Goal: Task Accomplishment & Management: Use online tool/utility

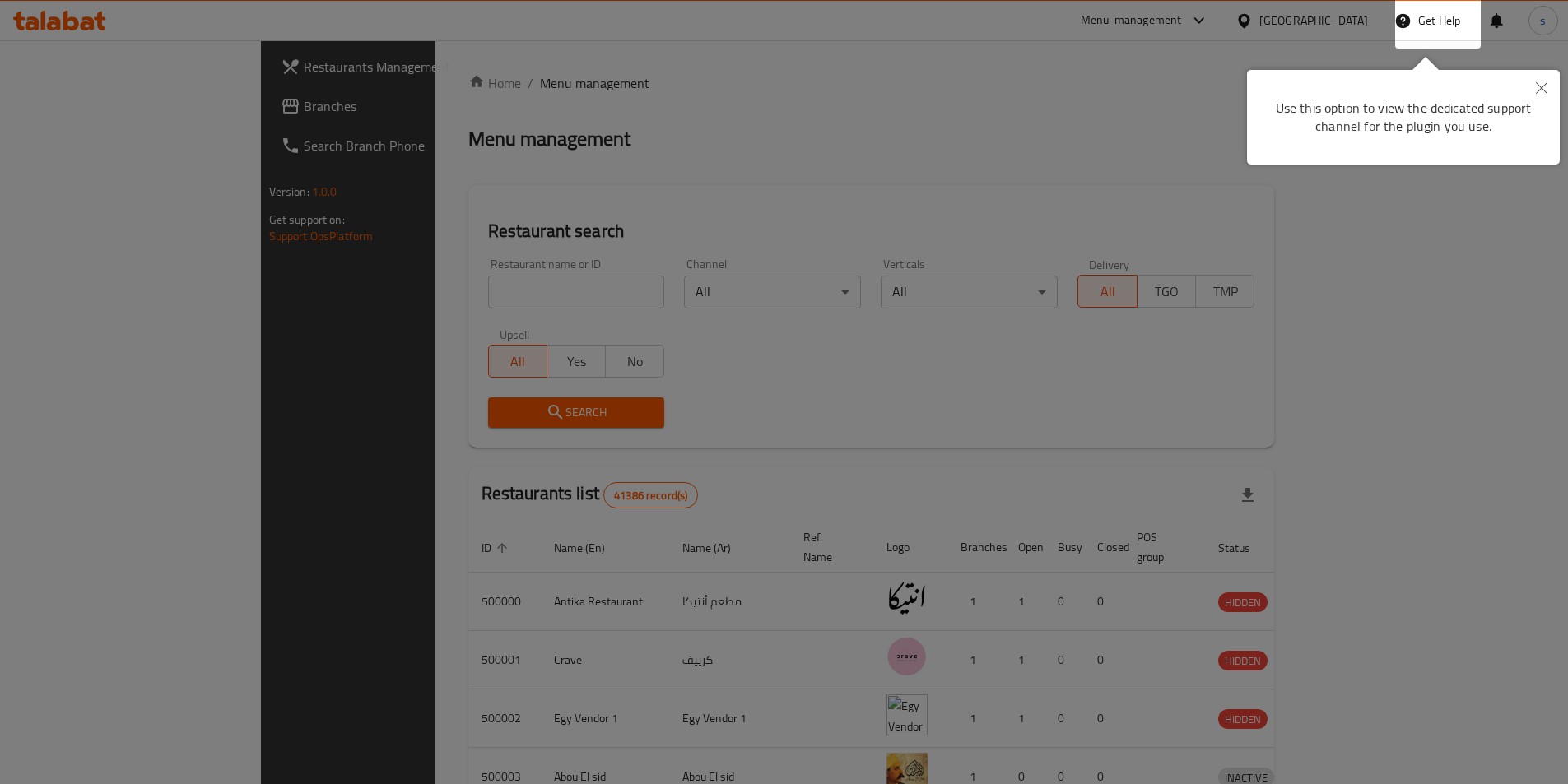
click at [1547, 87] on button "Close" at bounding box center [1541, 88] width 36 height 38
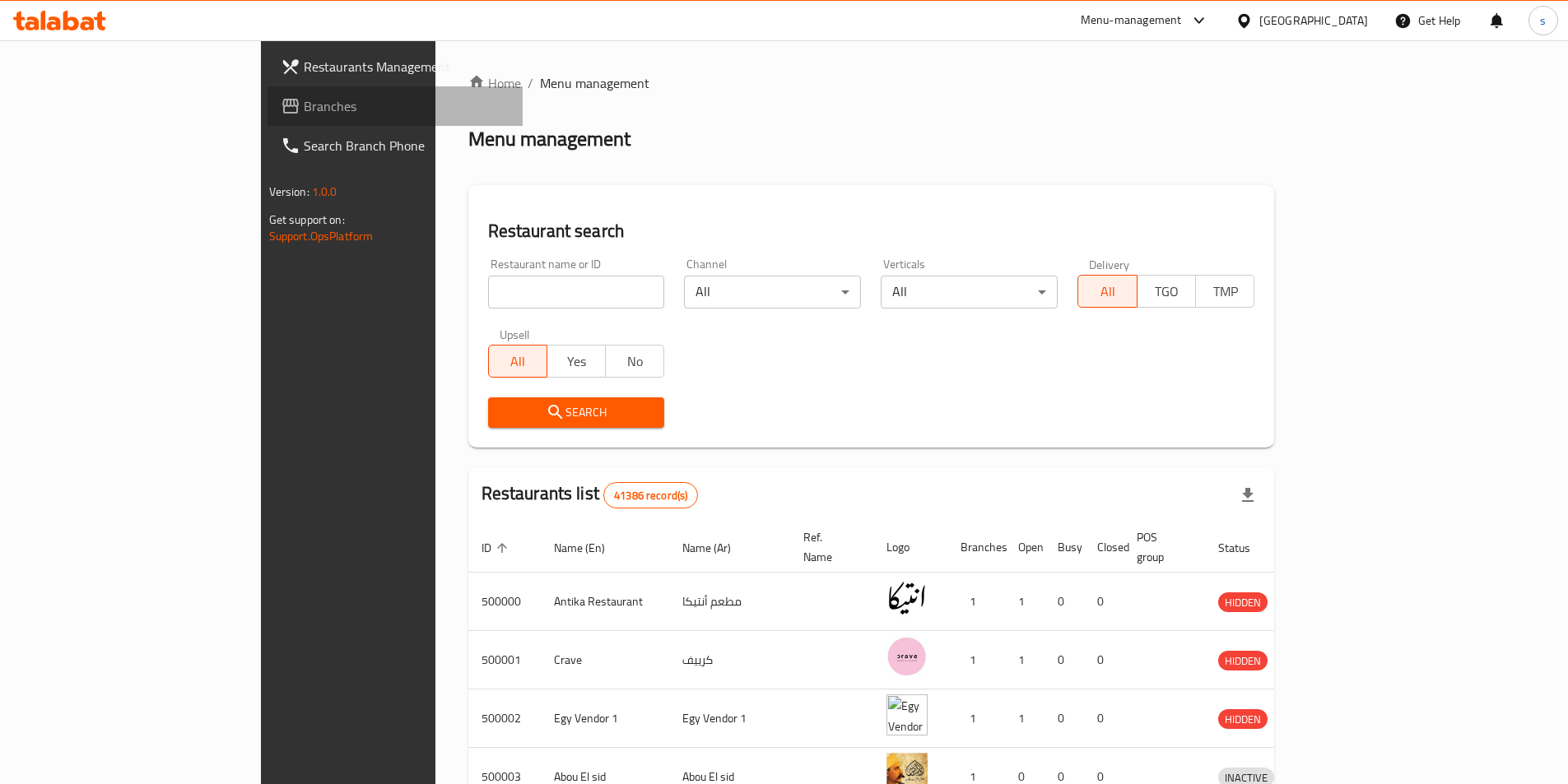
click at [304, 110] on span "Branches" at bounding box center [406, 105] width 206 height 20
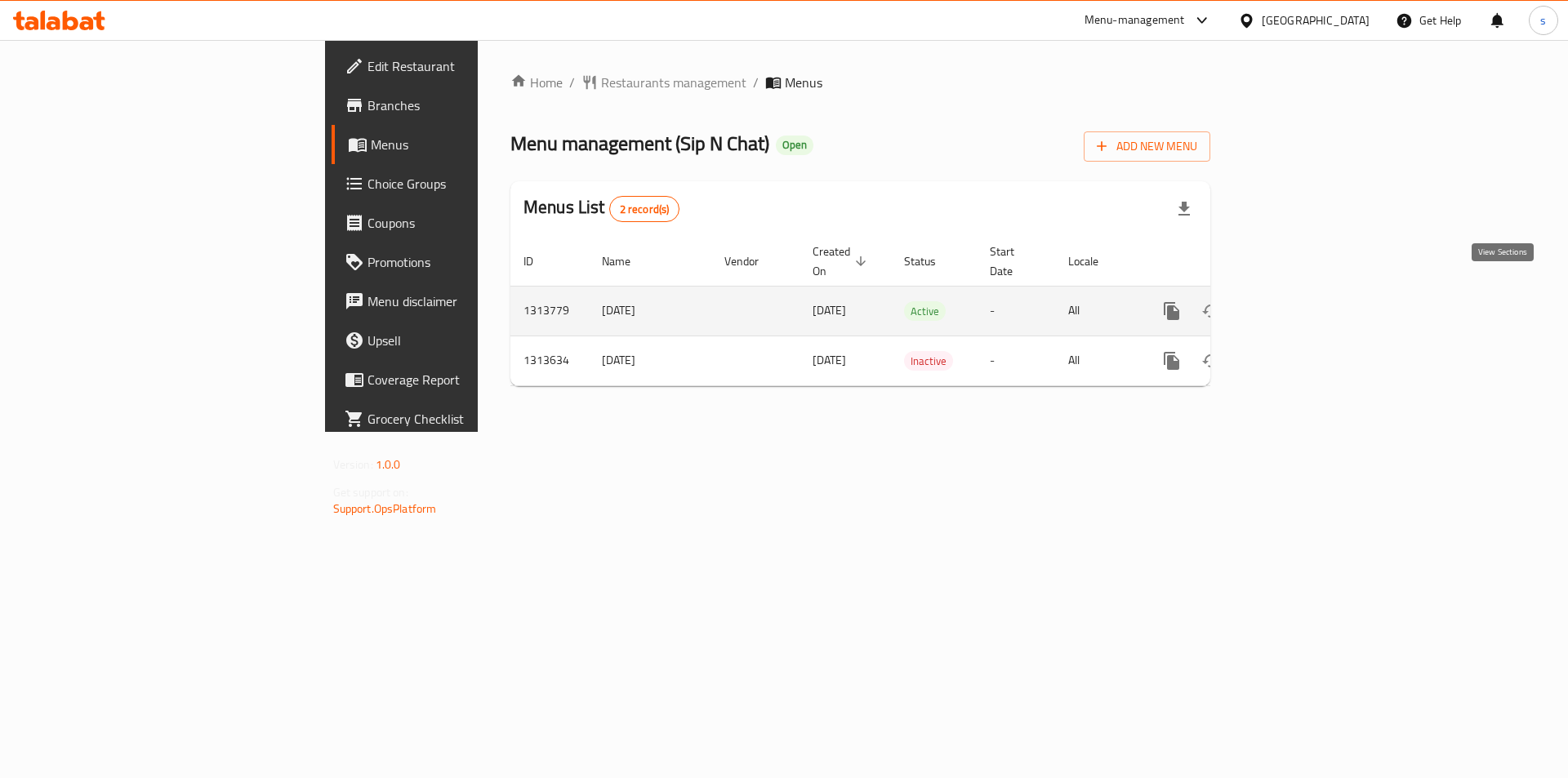
click at [1309, 292] on link "enhanced table" at bounding box center [1289, 310] width 39 height 39
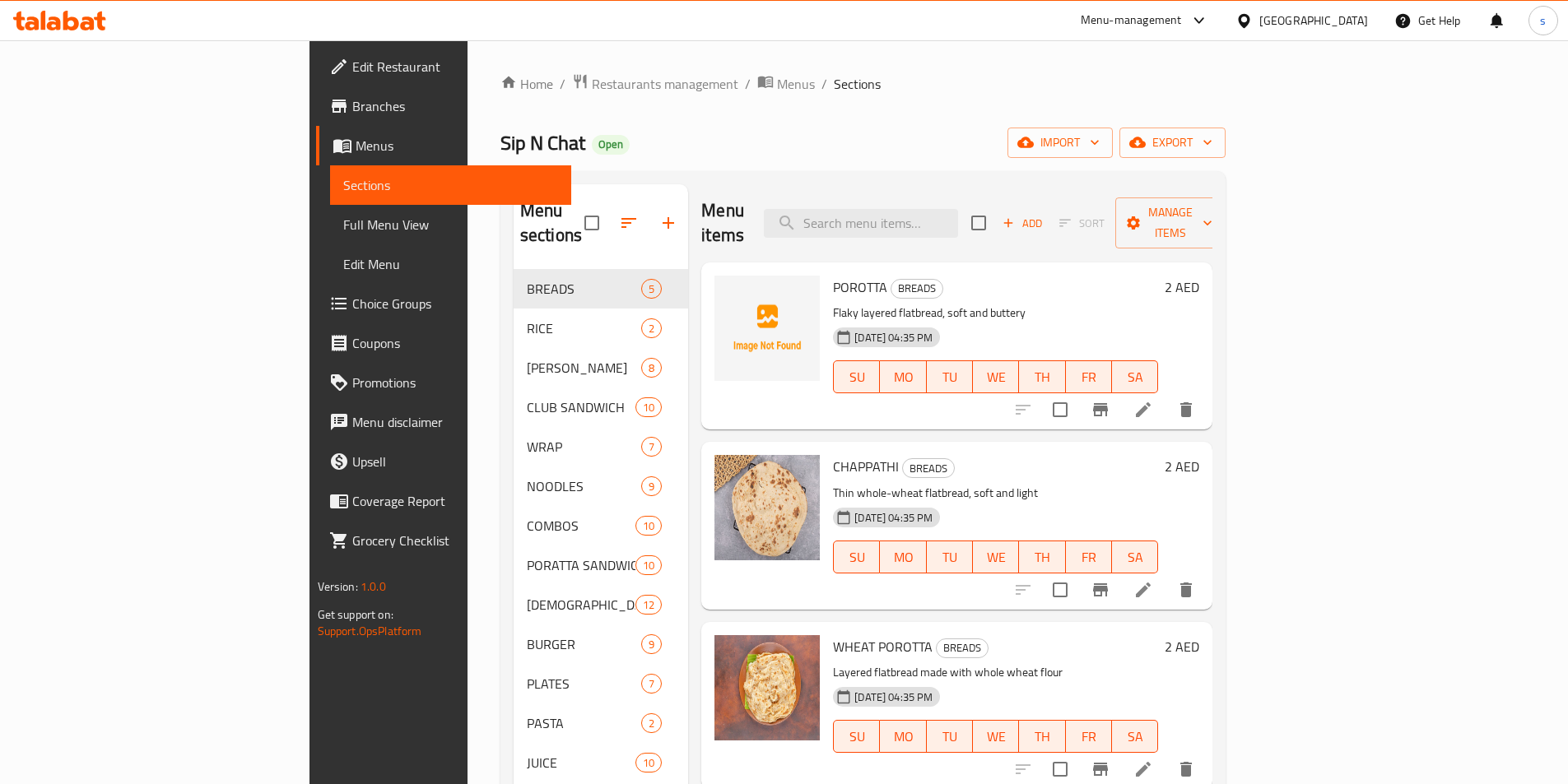
click at [343, 224] on span "Full Menu View" at bounding box center [450, 224] width 215 height 20
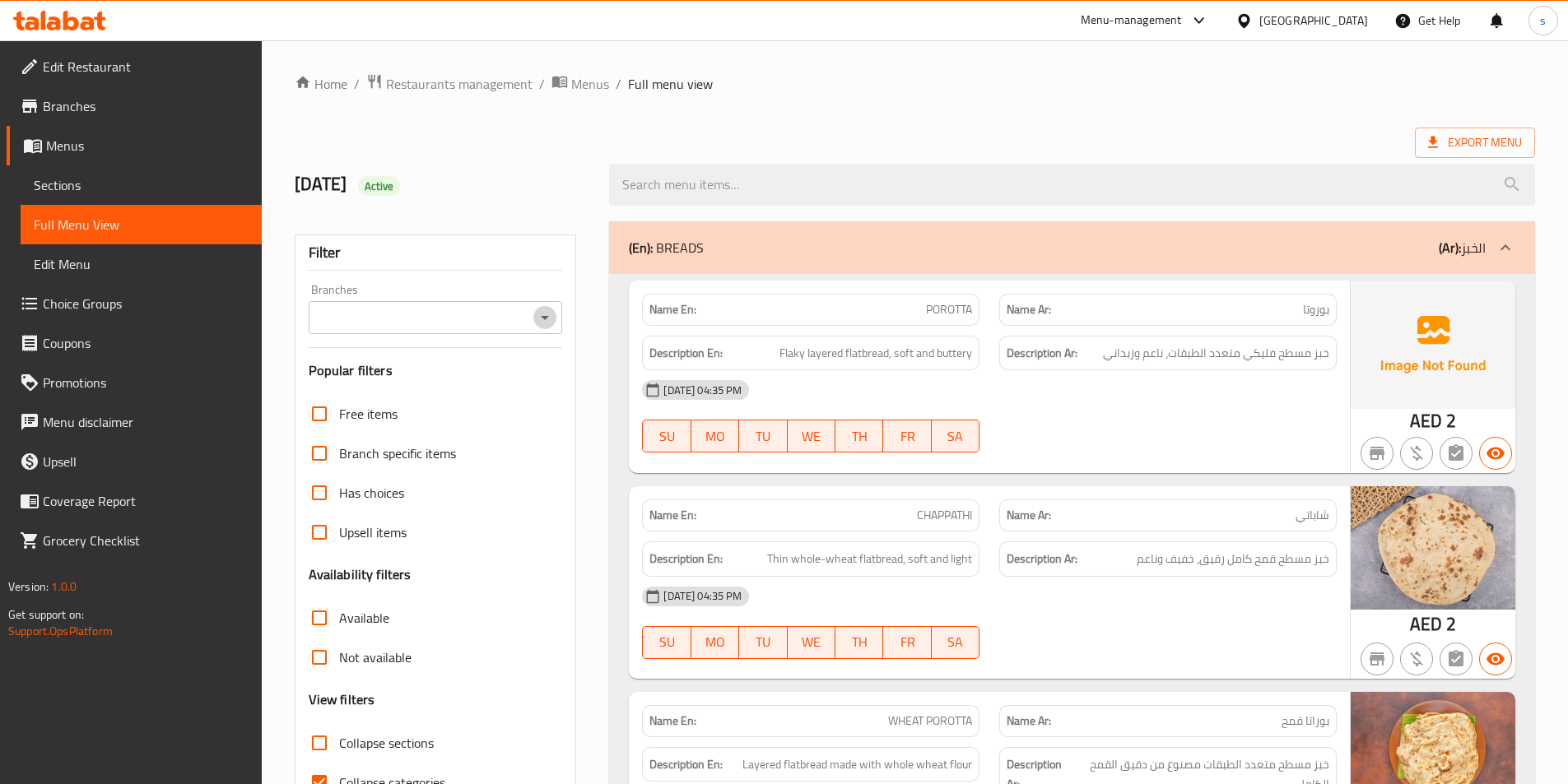
click at [551, 318] on icon "Open" at bounding box center [544, 317] width 20 height 20
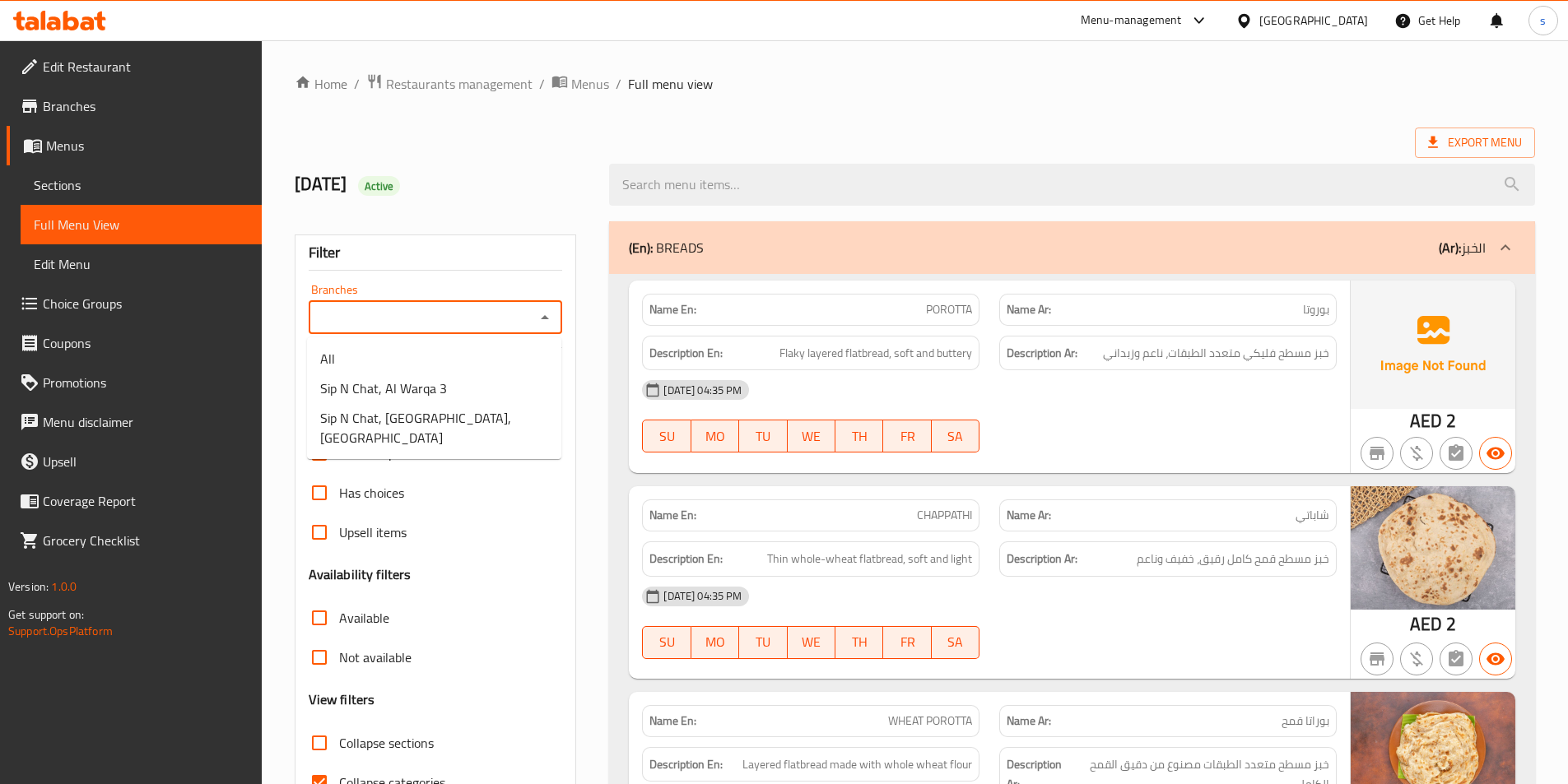
click at [518, 314] on input "Branches" at bounding box center [422, 318] width 217 height 23
click at [492, 412] on span "Sip N Chat, Etihad mall,Muhaisnah" at bounding box center [434, 427] width 228 height 39
type input "Sip N Chat, Etihad mall,Muhaisnah"
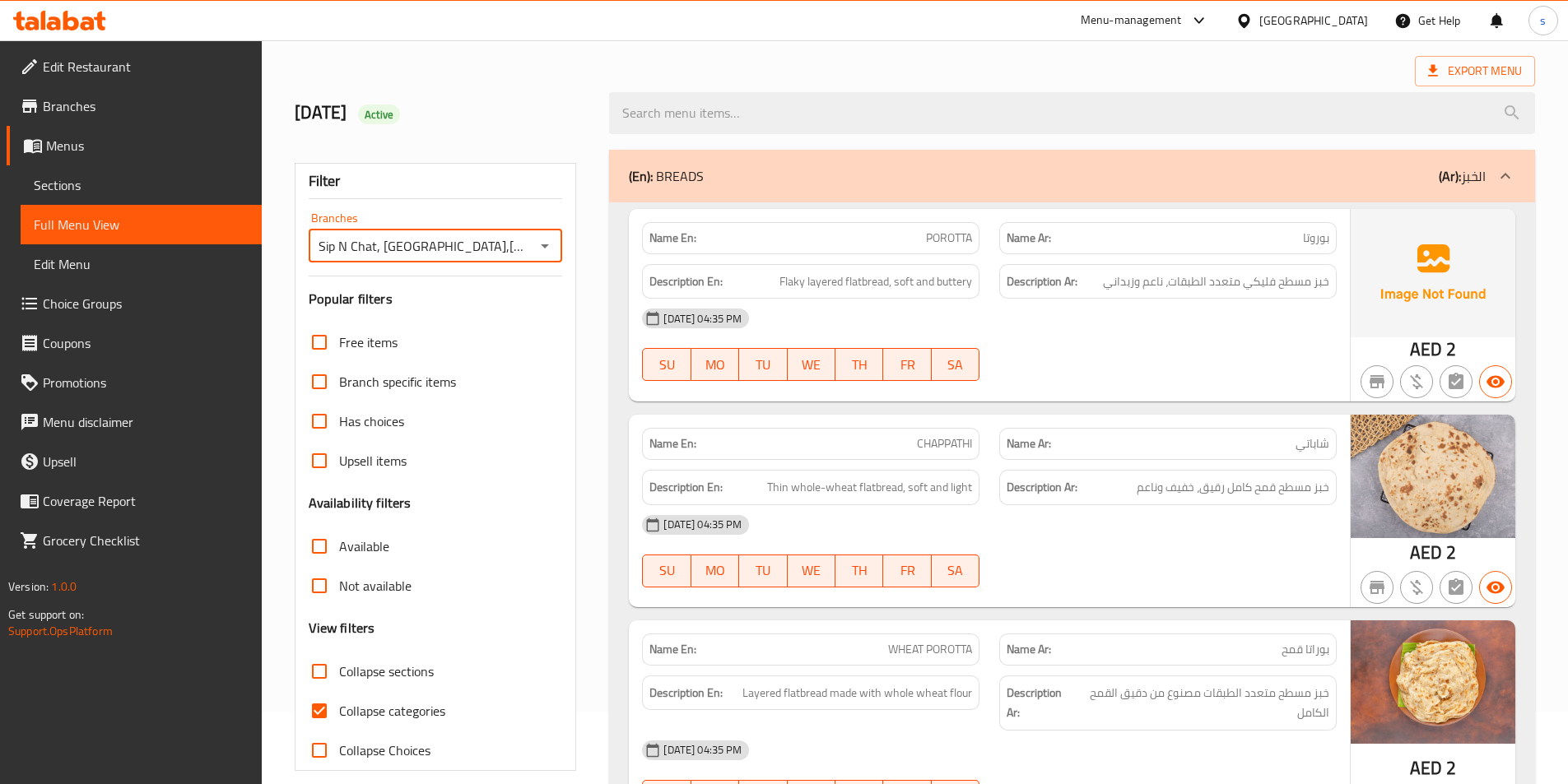
scroll to position [165, 0]
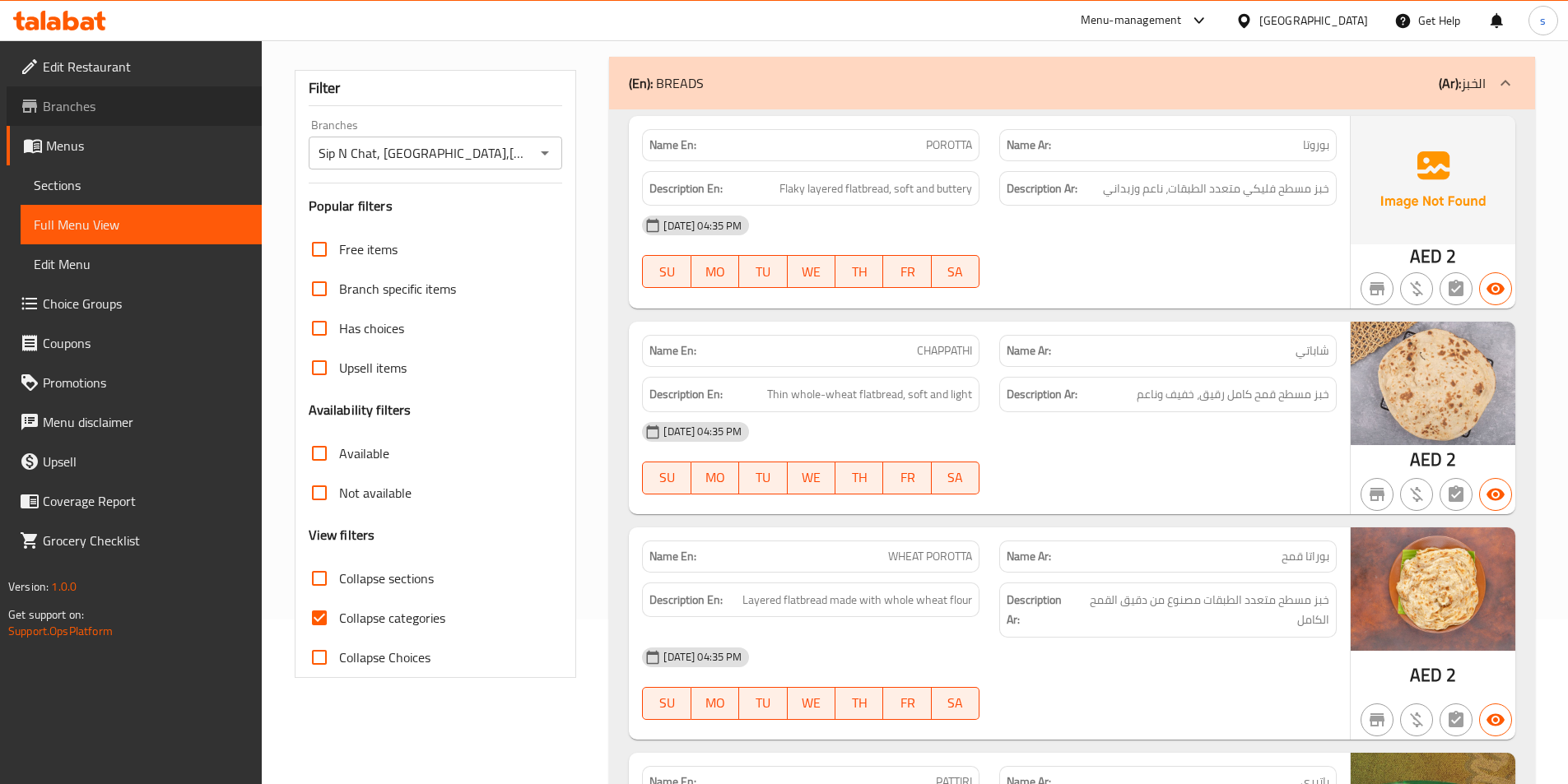
click at [58, 112] on span "Branches" at bounding box center [145, 105] width 206 height 20
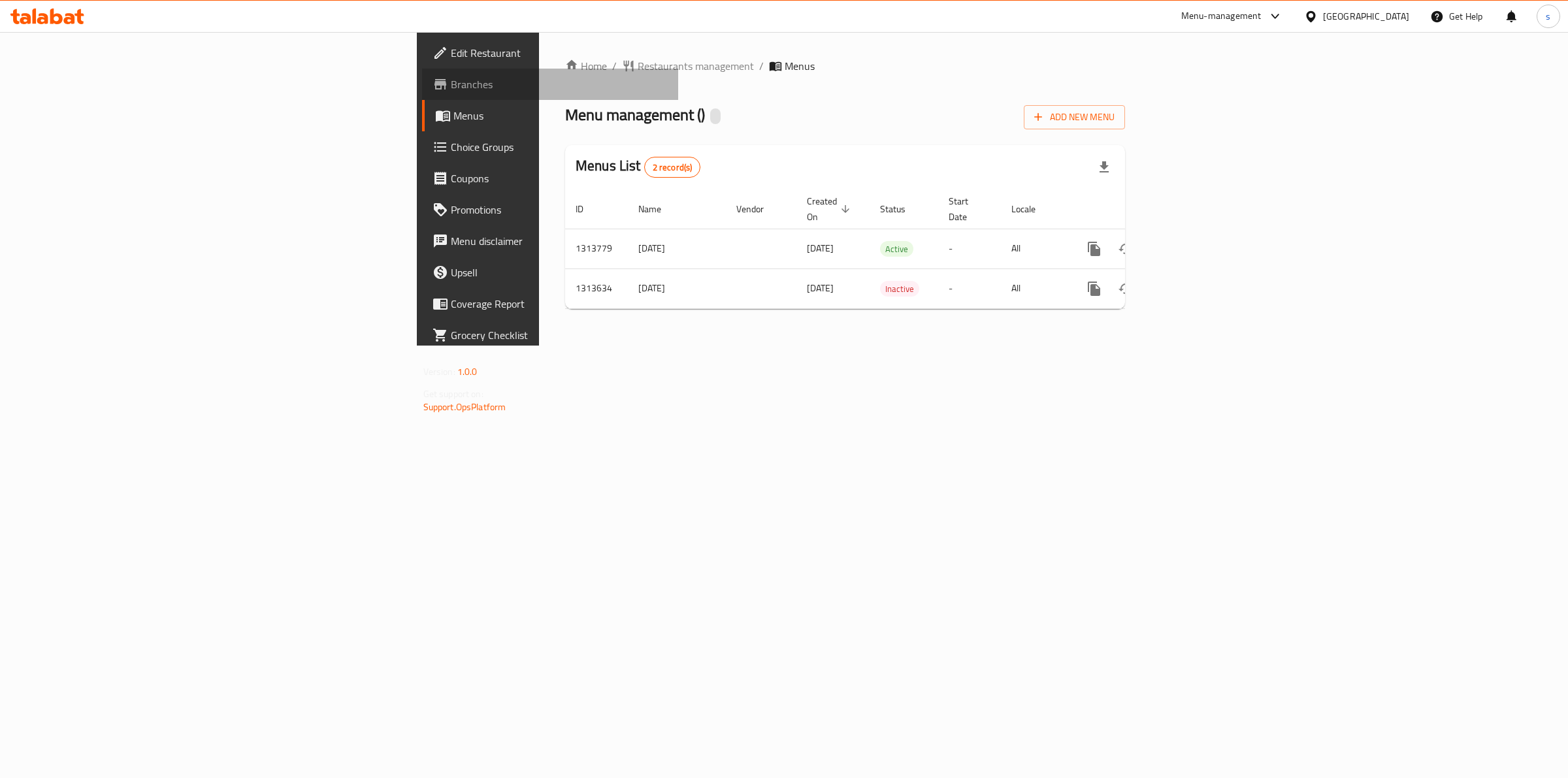
click at [450, 89] on span "Branches" at bounding box center [559, 84] width 217 height 16
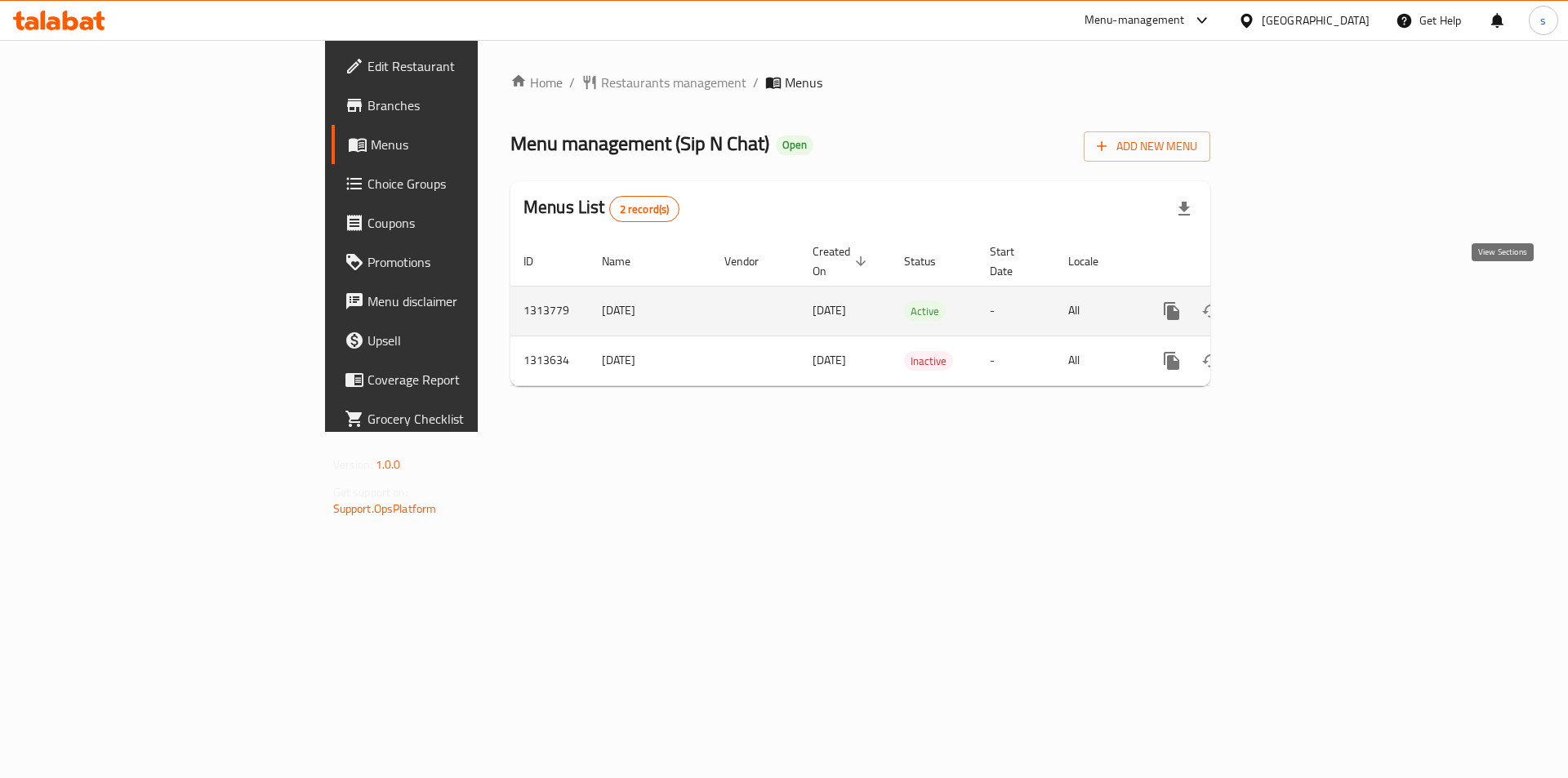
click at [1309, 291] on link "enhanced table" at bounding box center [1289, 310] width 39 height 39
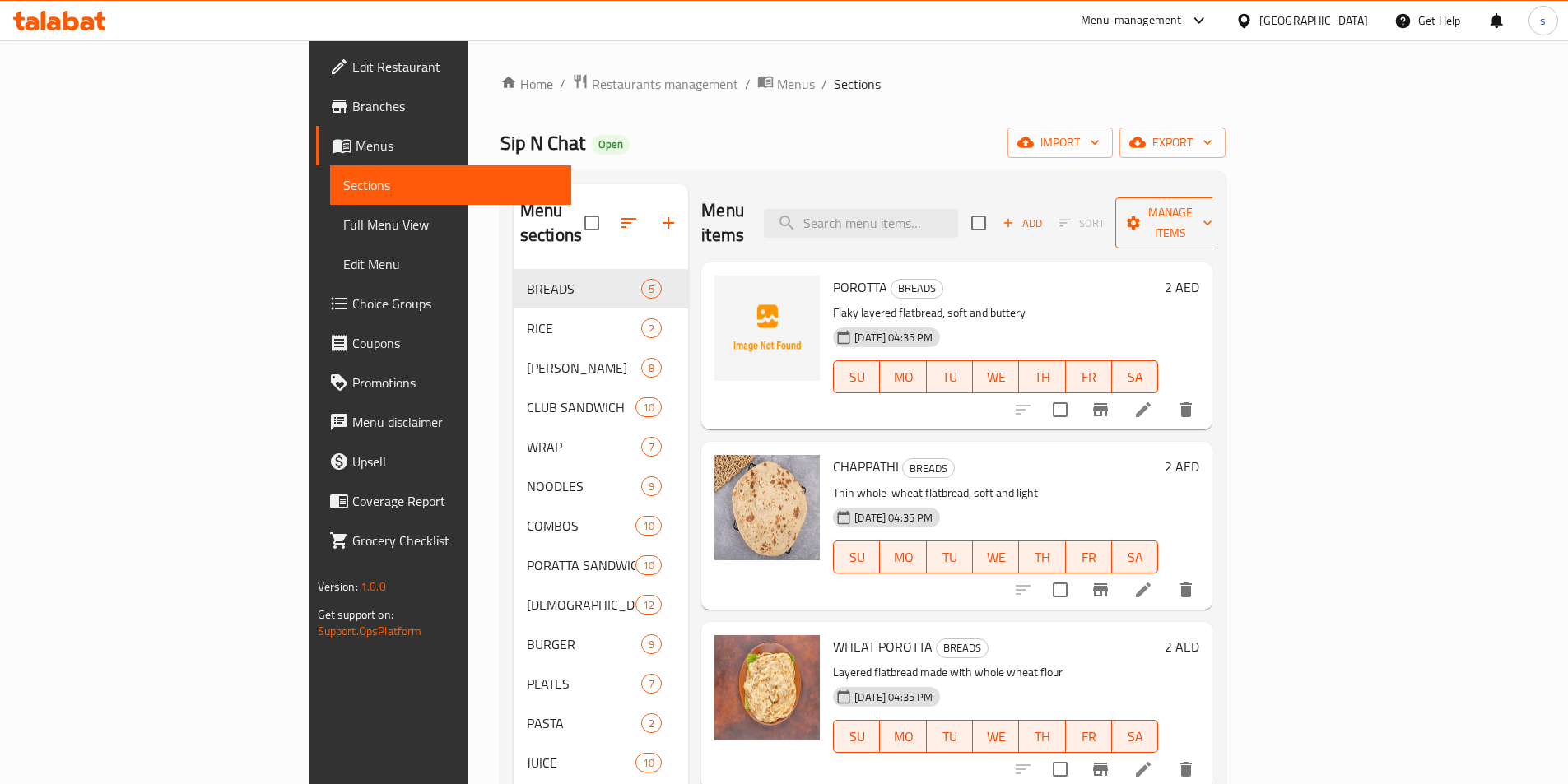
click at [1141, 215] on icon "button" at bounding box center [1133, 223] width 17 height 17
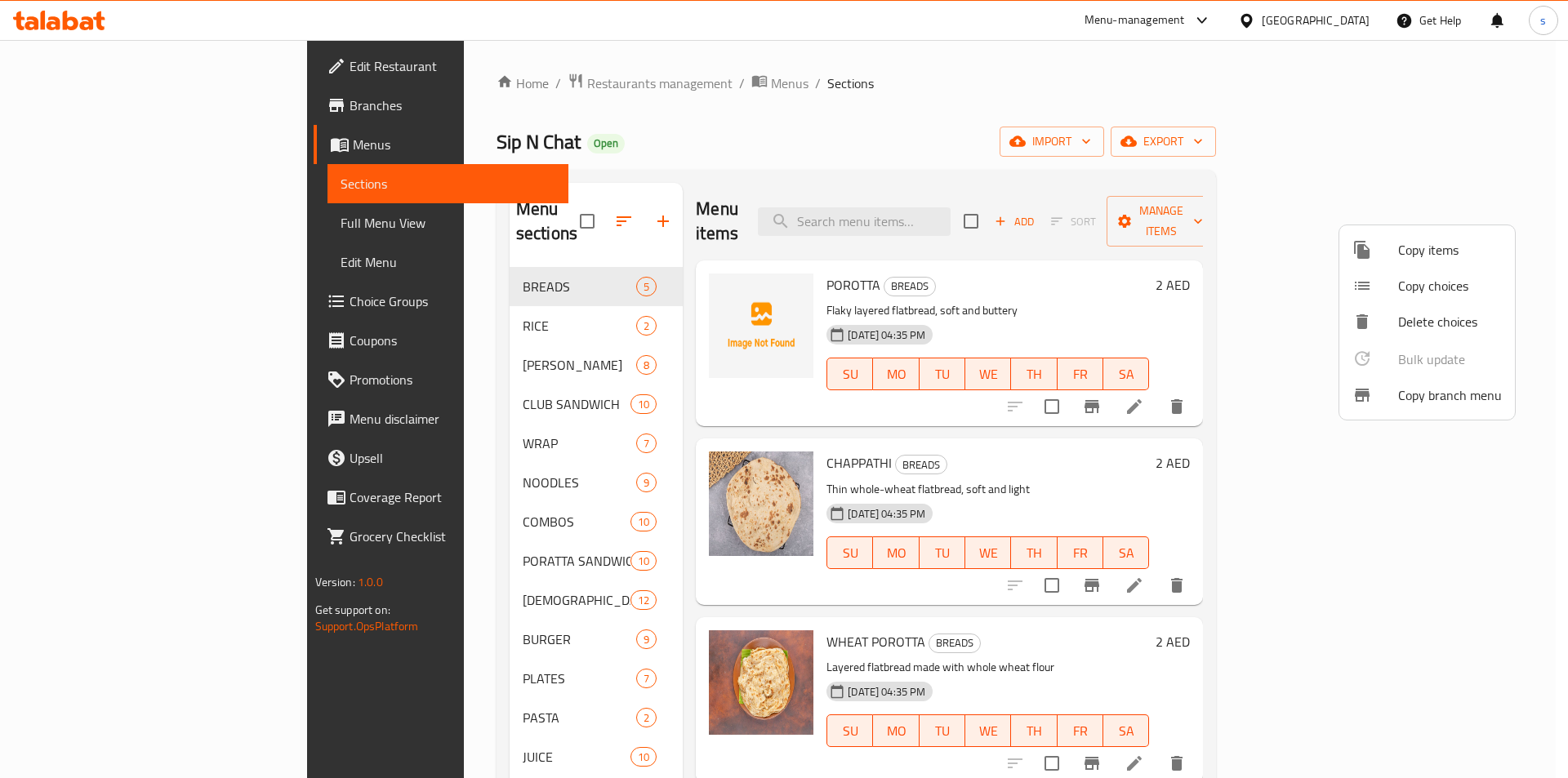
click at [1366, 388] on icon at bounding box center [1362, 395] width 19 height 19
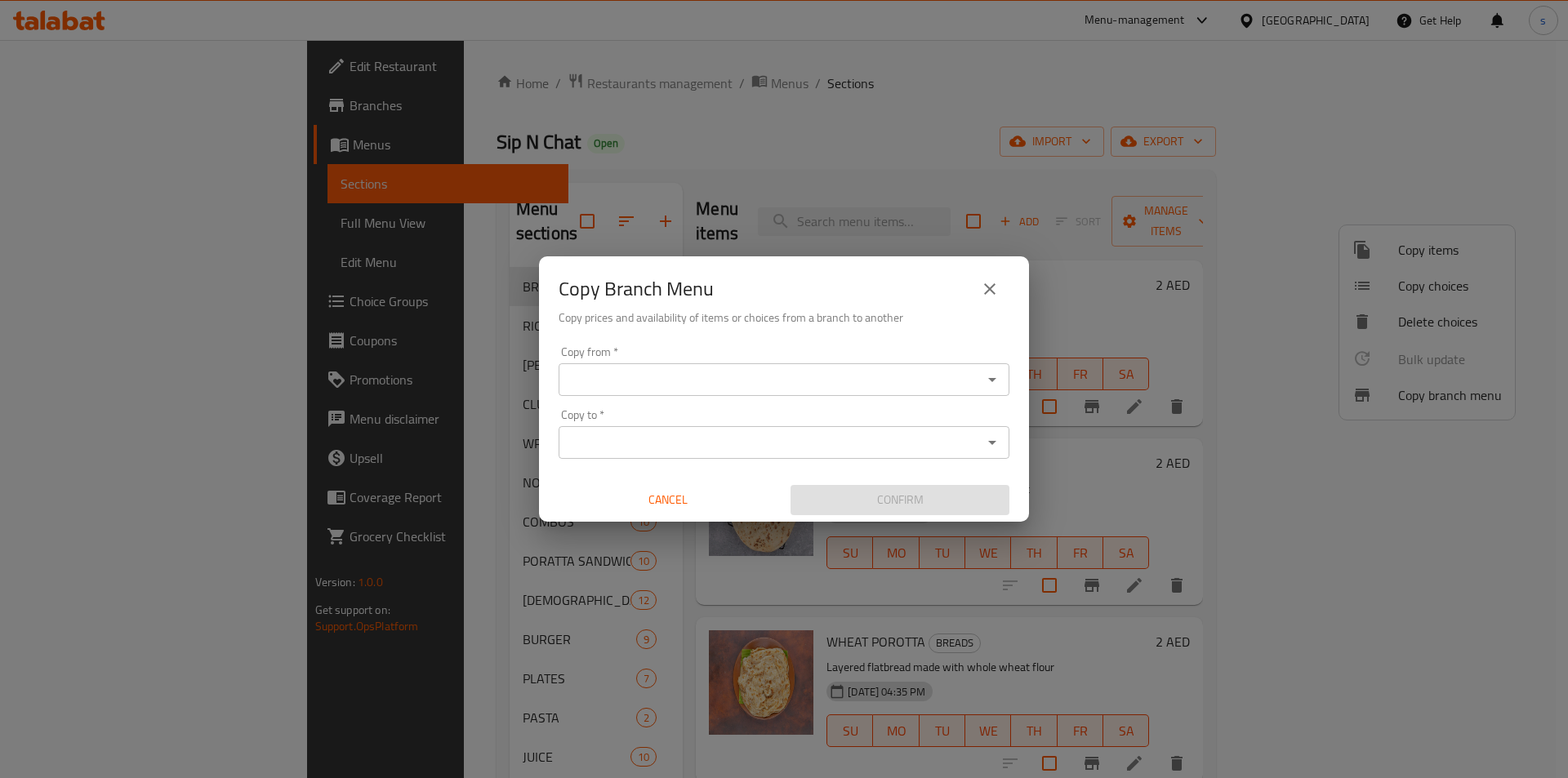
click at [631, 381] on input "Copy from   *" at bounding box center [770, 379] width 414 height 23
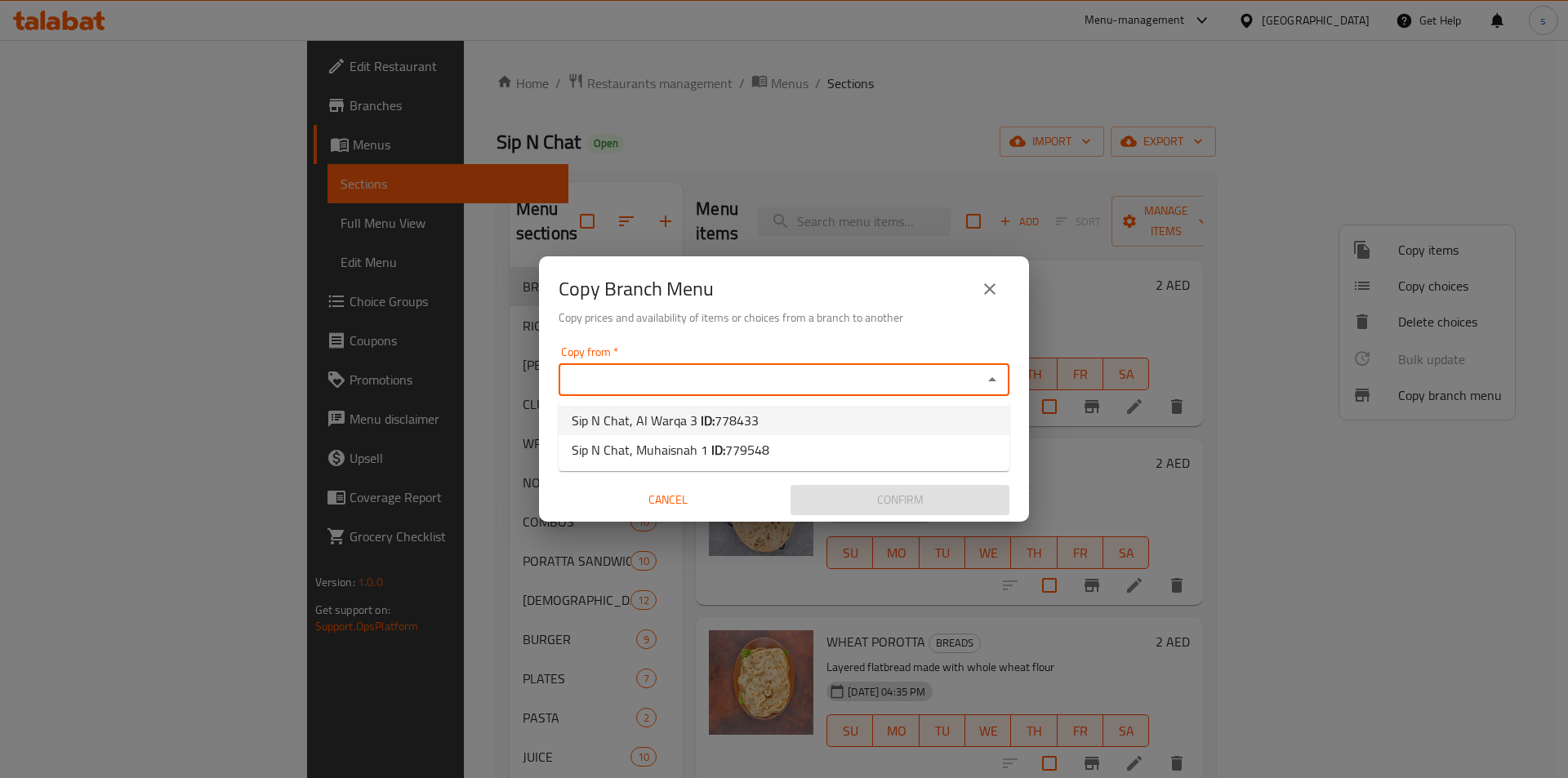
click at [638, 418] on span "Sip N Chat, Al Warqa 3 ID: 778433" at bounding box center [665, 419] width 187 height 19
type input "Sip N Chat, Al Warqa 3"
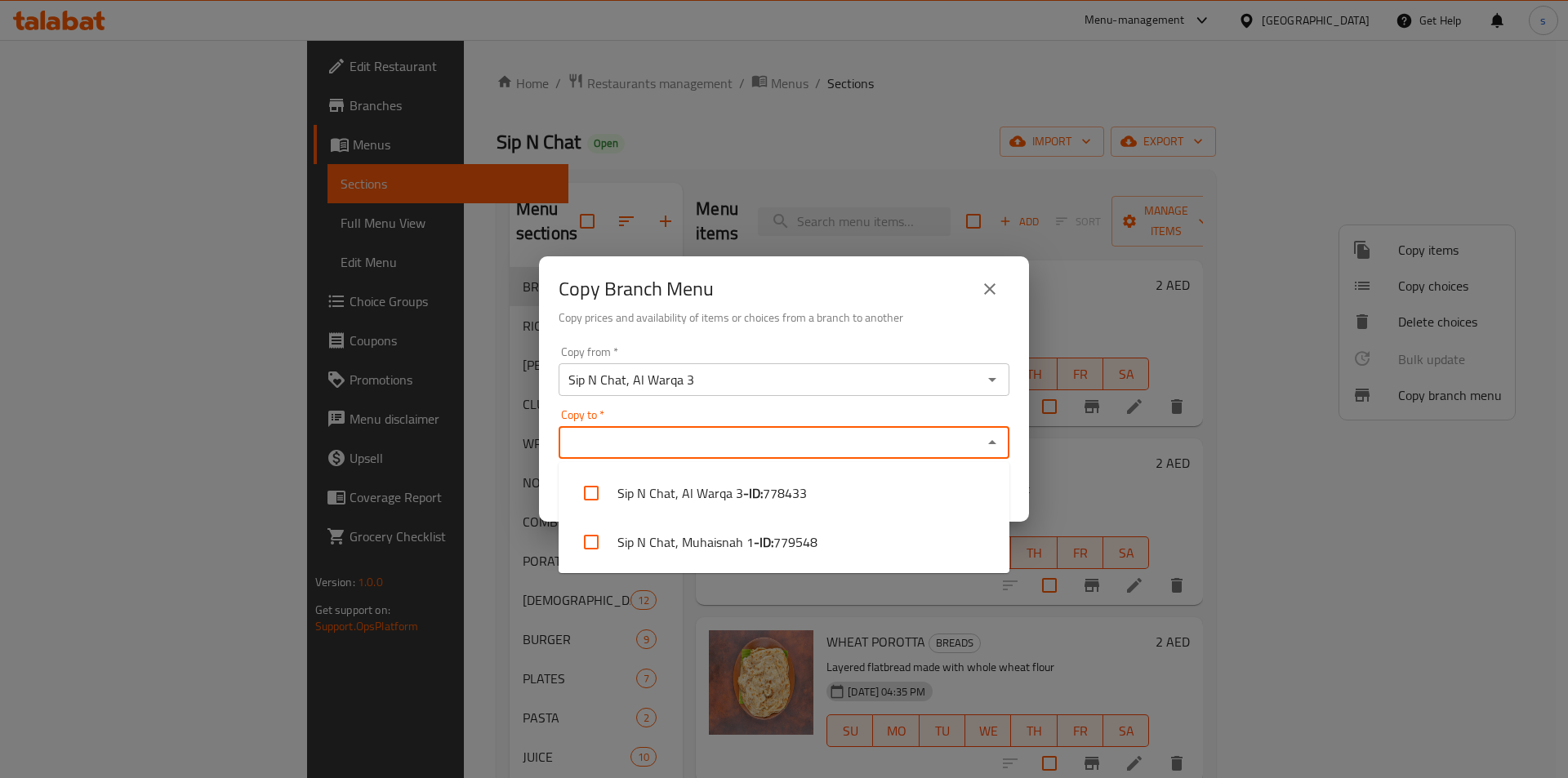
click at [624, 442] on input "Copy to   *" at bounding box center [770, 442] width 414 height 23
click at [640, 537] on li "Sip N Chat, Muhaisnah 1 - ID: 779548" at bounding box center [784, 541] width 451 height 49
checkbox input "true"
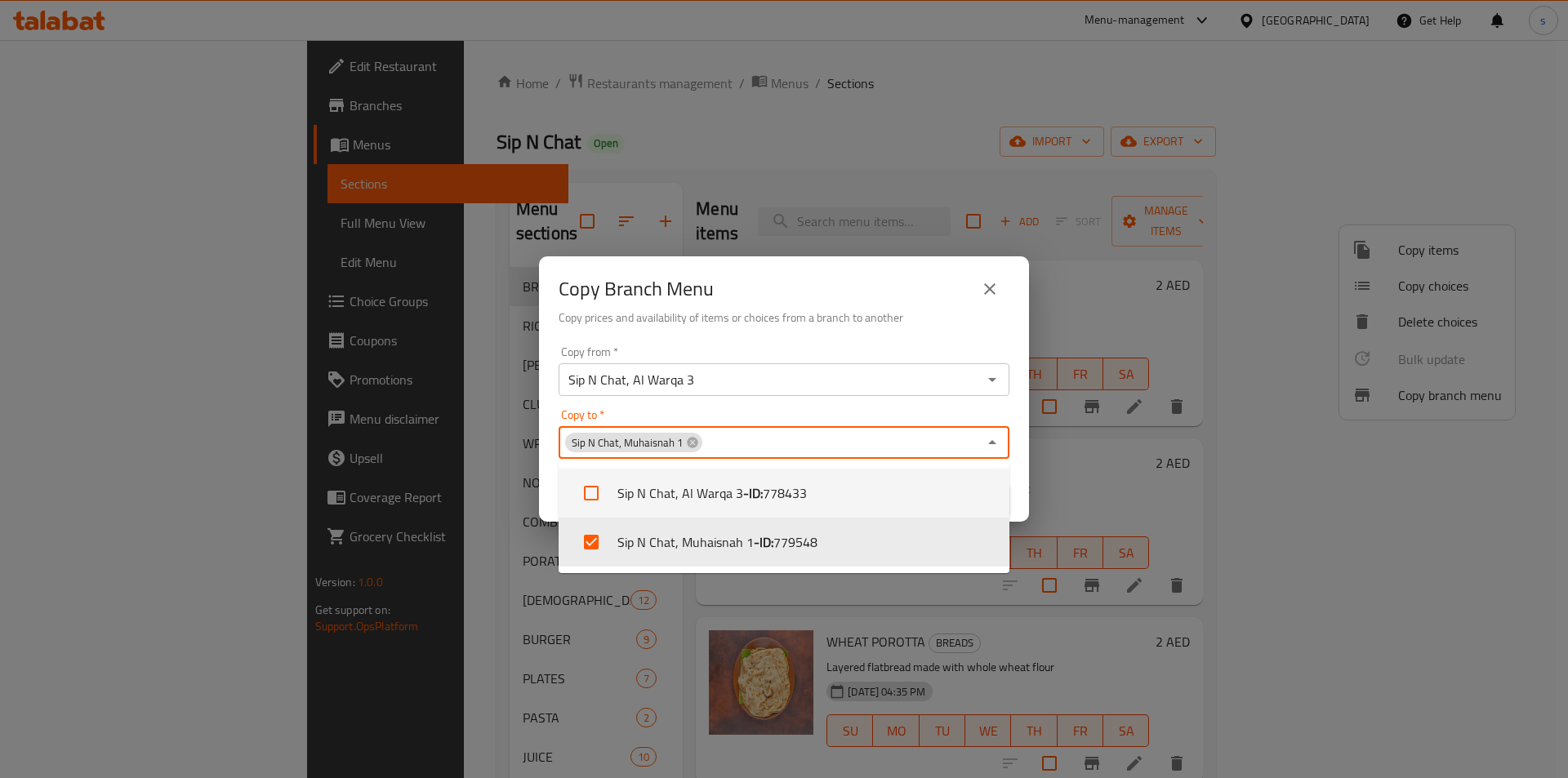
click at [955, 401] on div "Copy from   * Sip N Chat, Al Warqa 3 Copy from * Copy to   * Sip N Chat, Muhais…" at bounding box center [784, 430] width 490 height 182
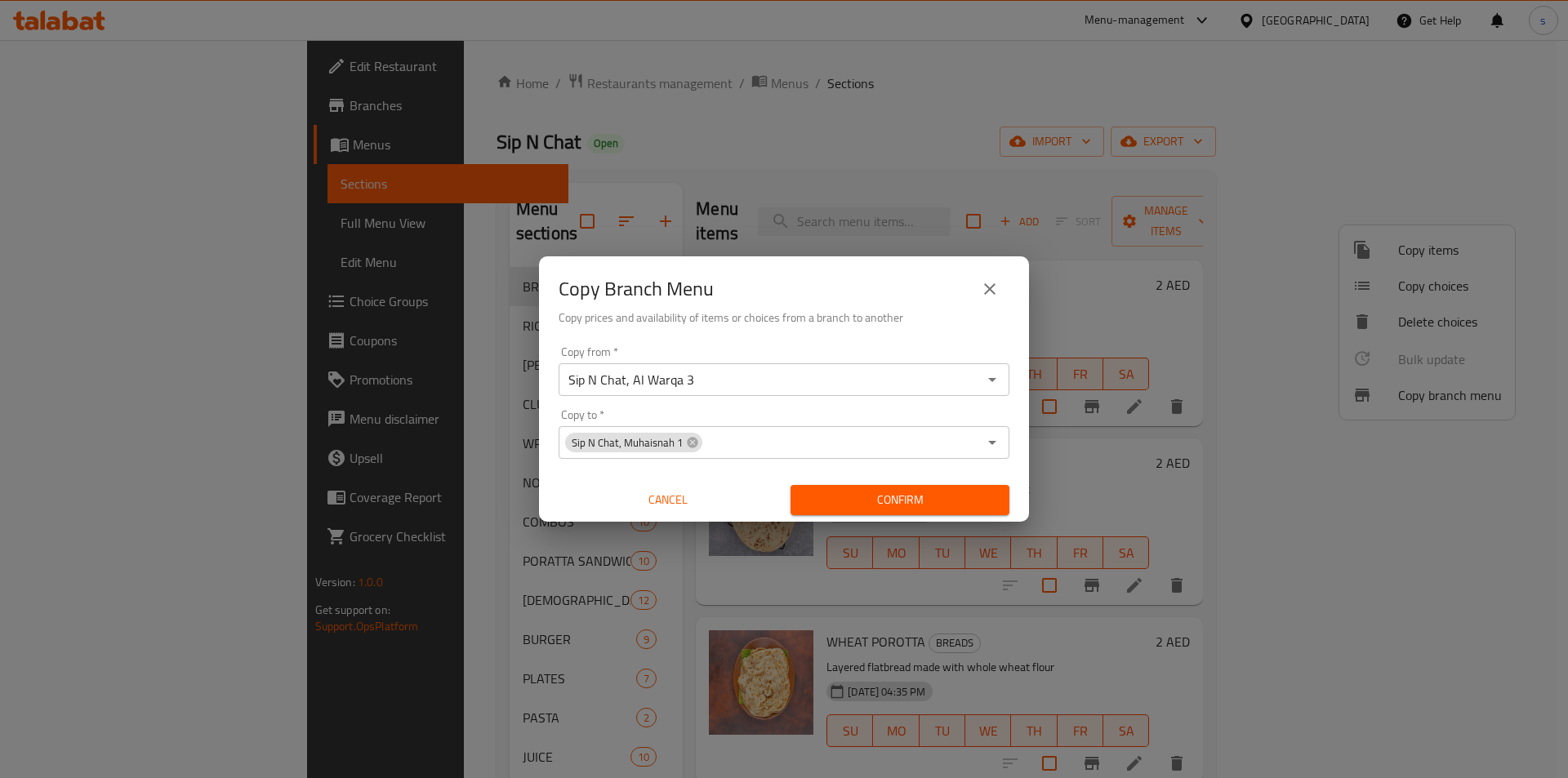
click at [888, 504] on span "Confirm" at bounding box center [900, 500] width 192 height 20
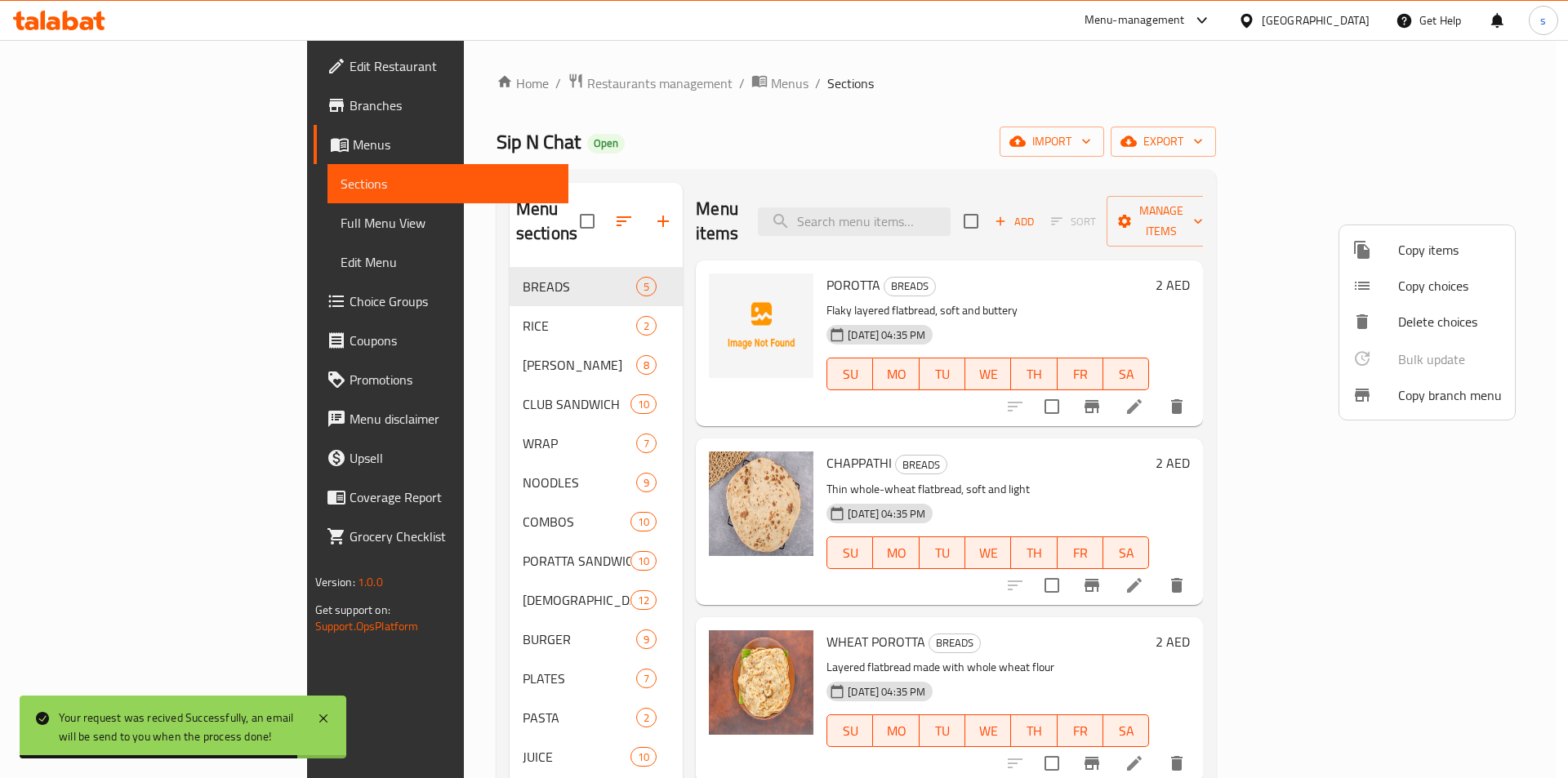
click at [1167, 104] on div at bounding box center [784, 389] width 1568 height 778
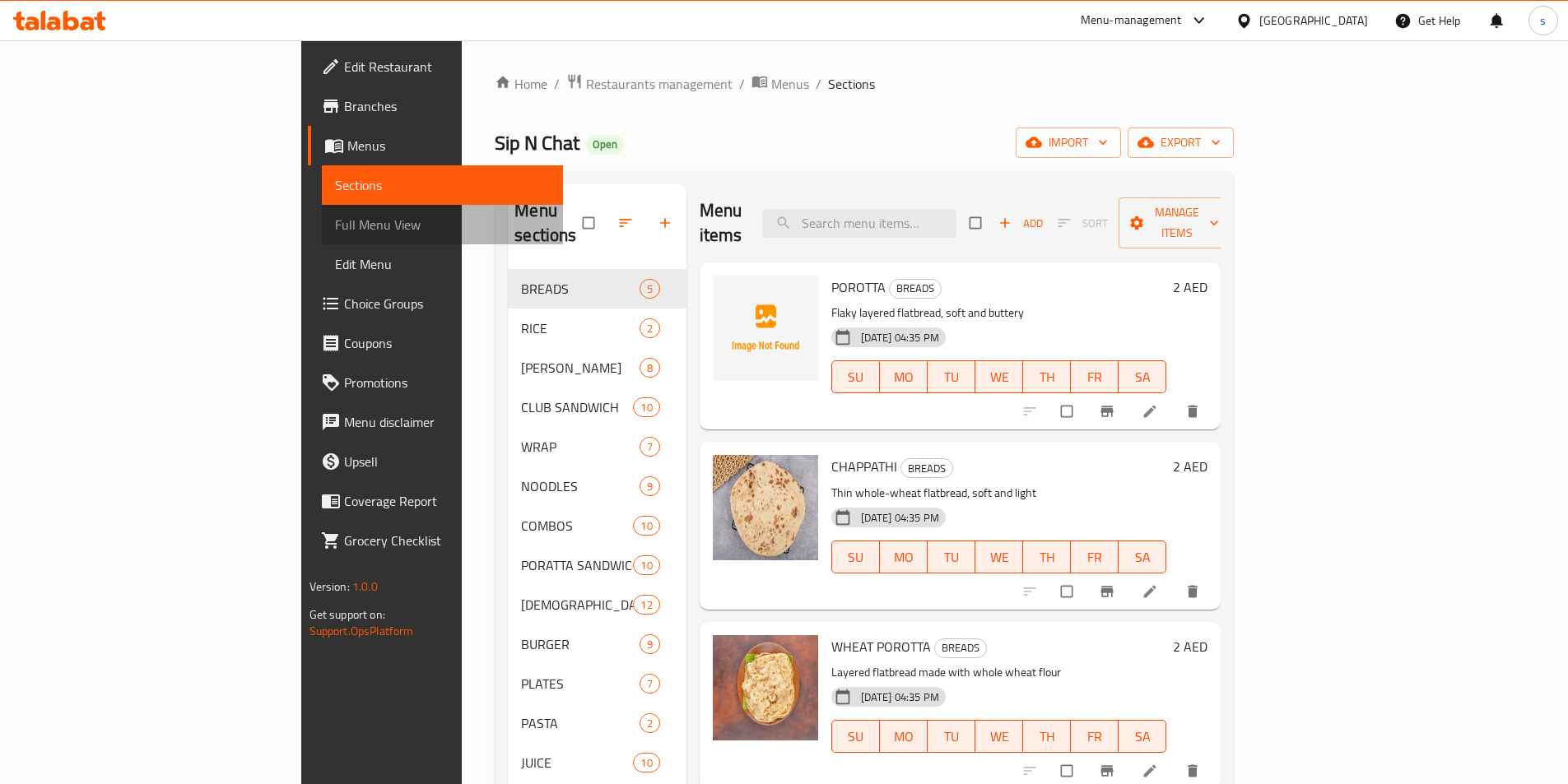
click at [334, 226] on span "Full Menu View" at bounding box center [442, 224] width 215 height 20
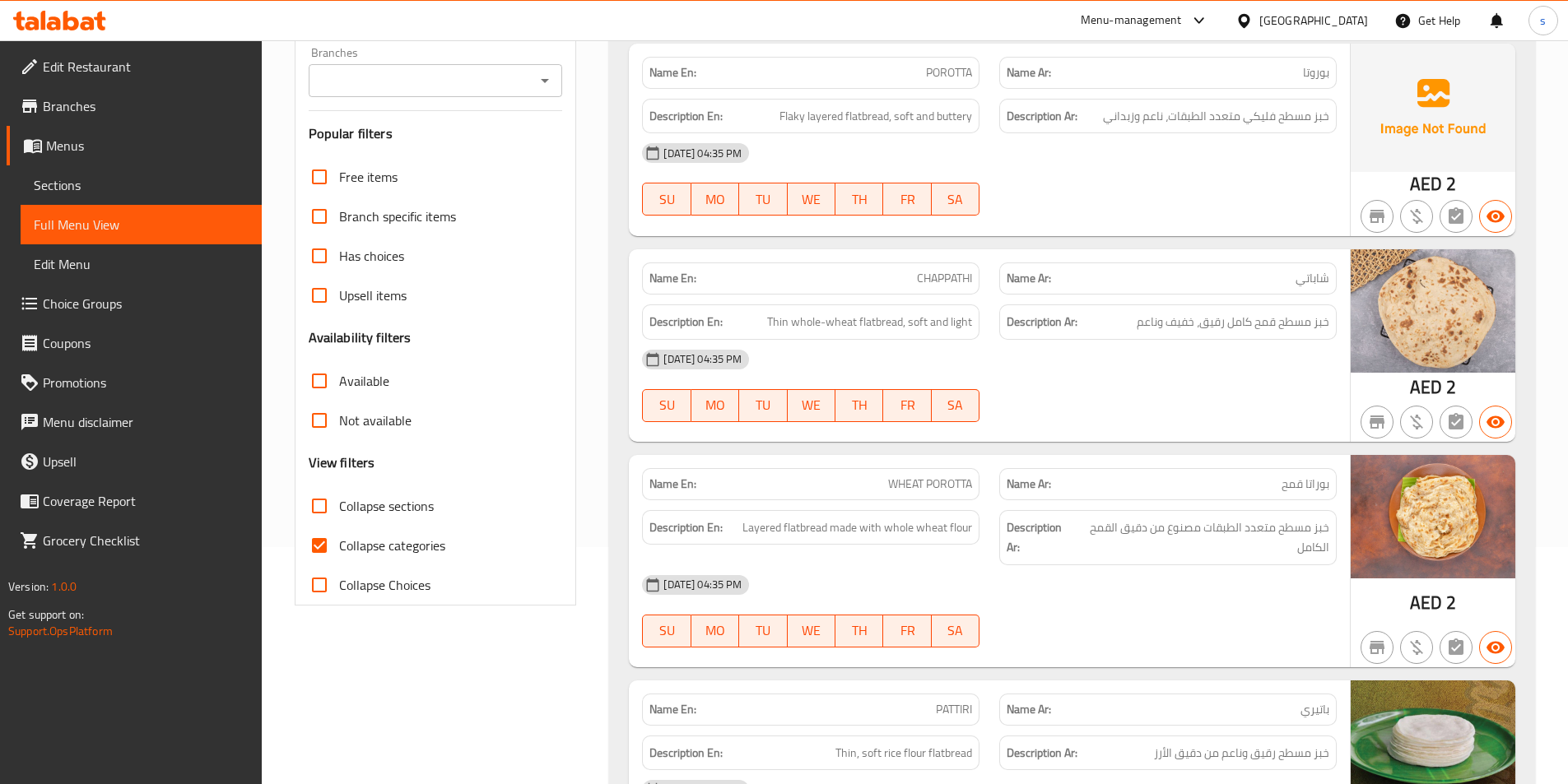
scroll to position [247, 0]
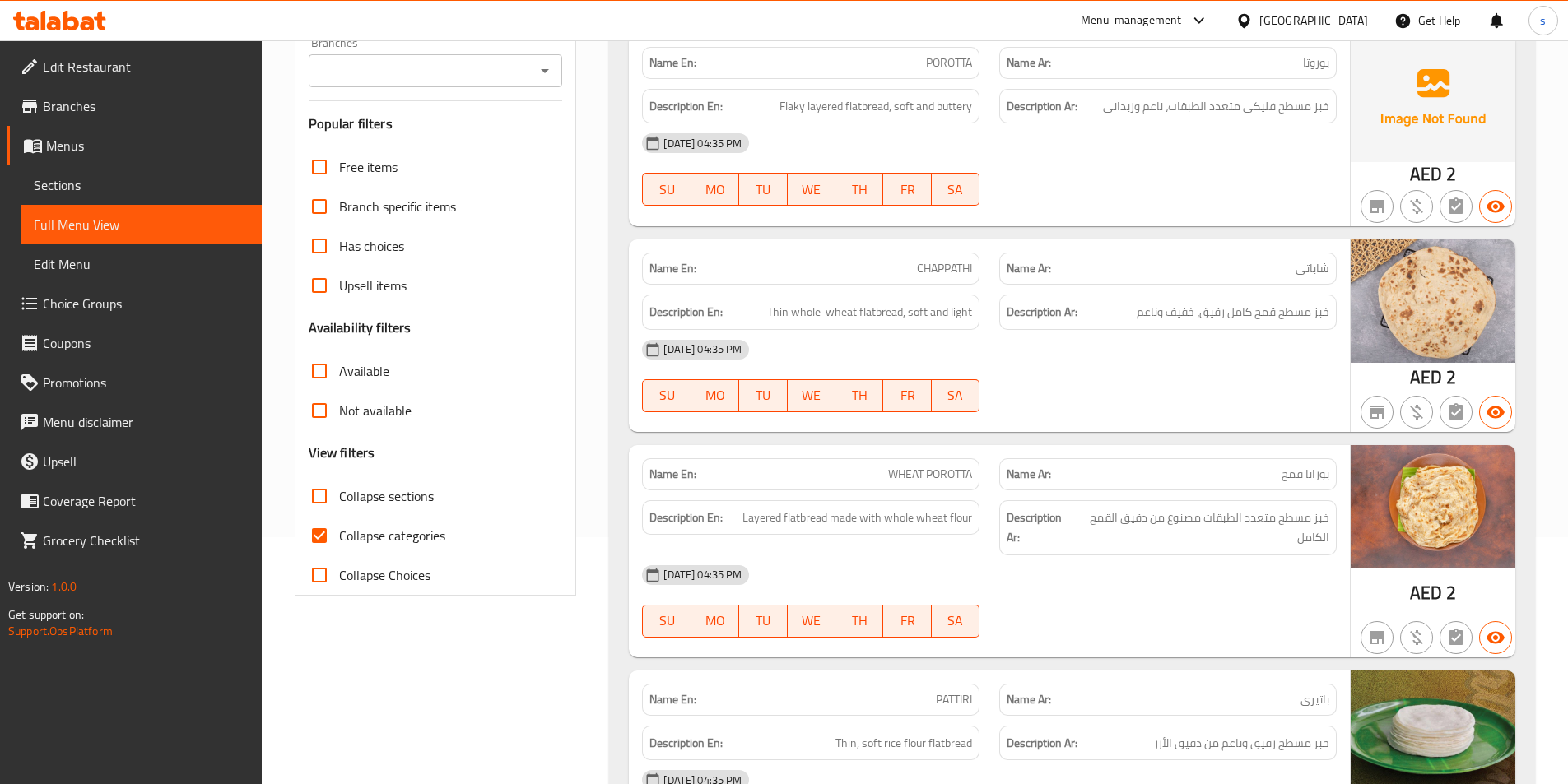
click at [312, 539] on input "Collapse categories" at bounding box center [319, 535] width 39 height 39
checkbox input "false"
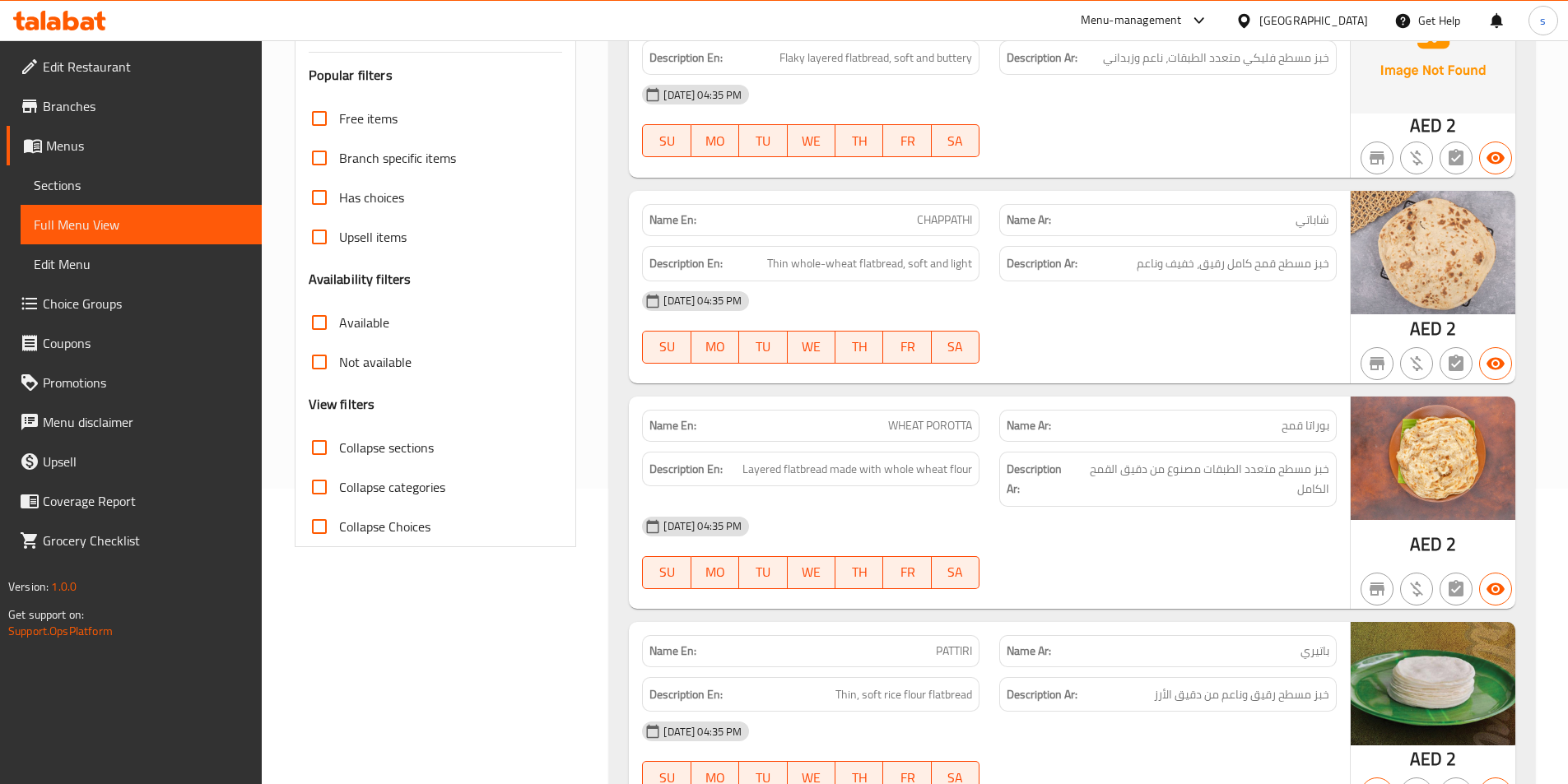
scroll to position [0, 0]
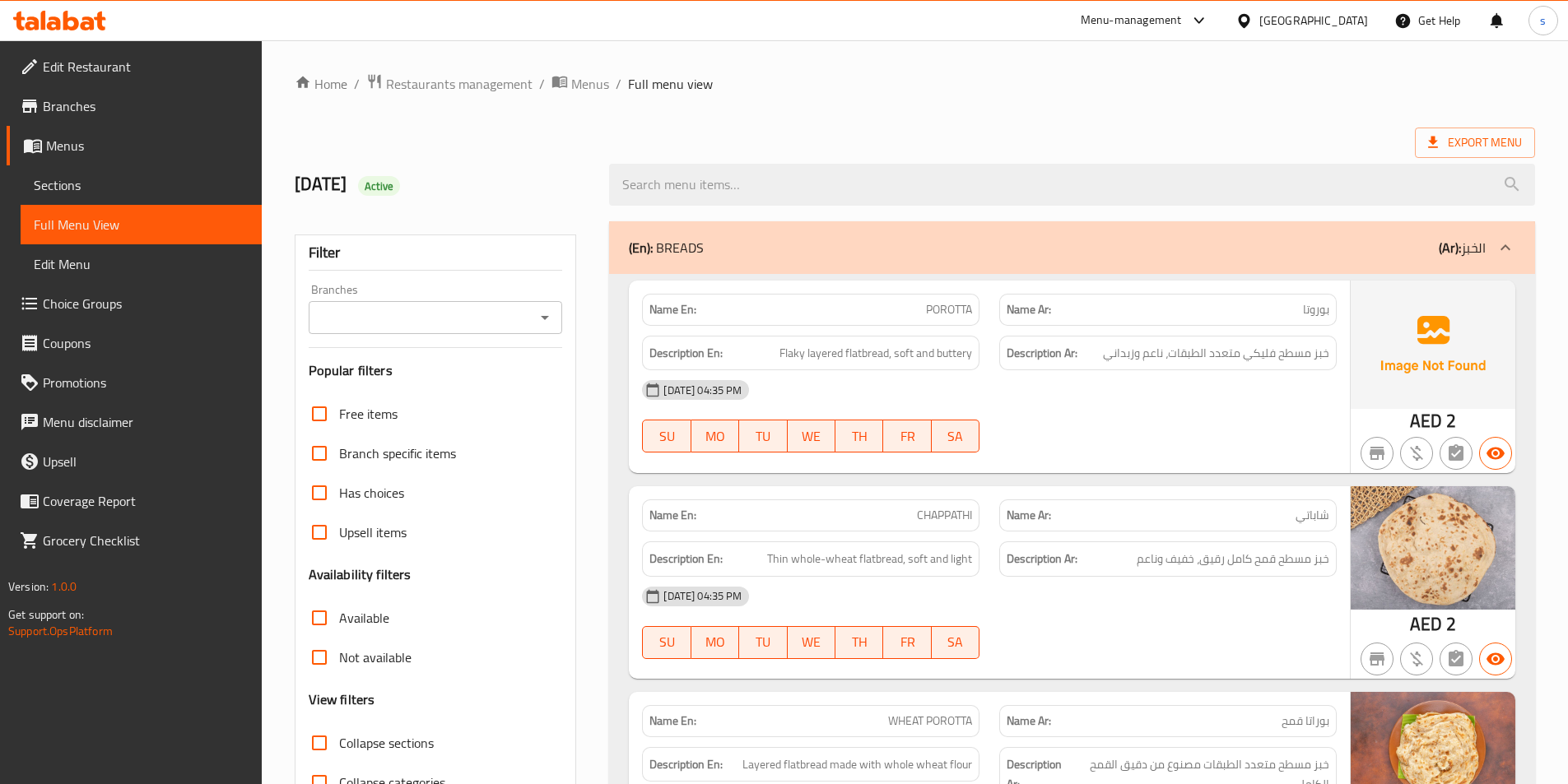
click at [57, 115] on span "Branches" at bounding box center [145, 105] width 206 height 20
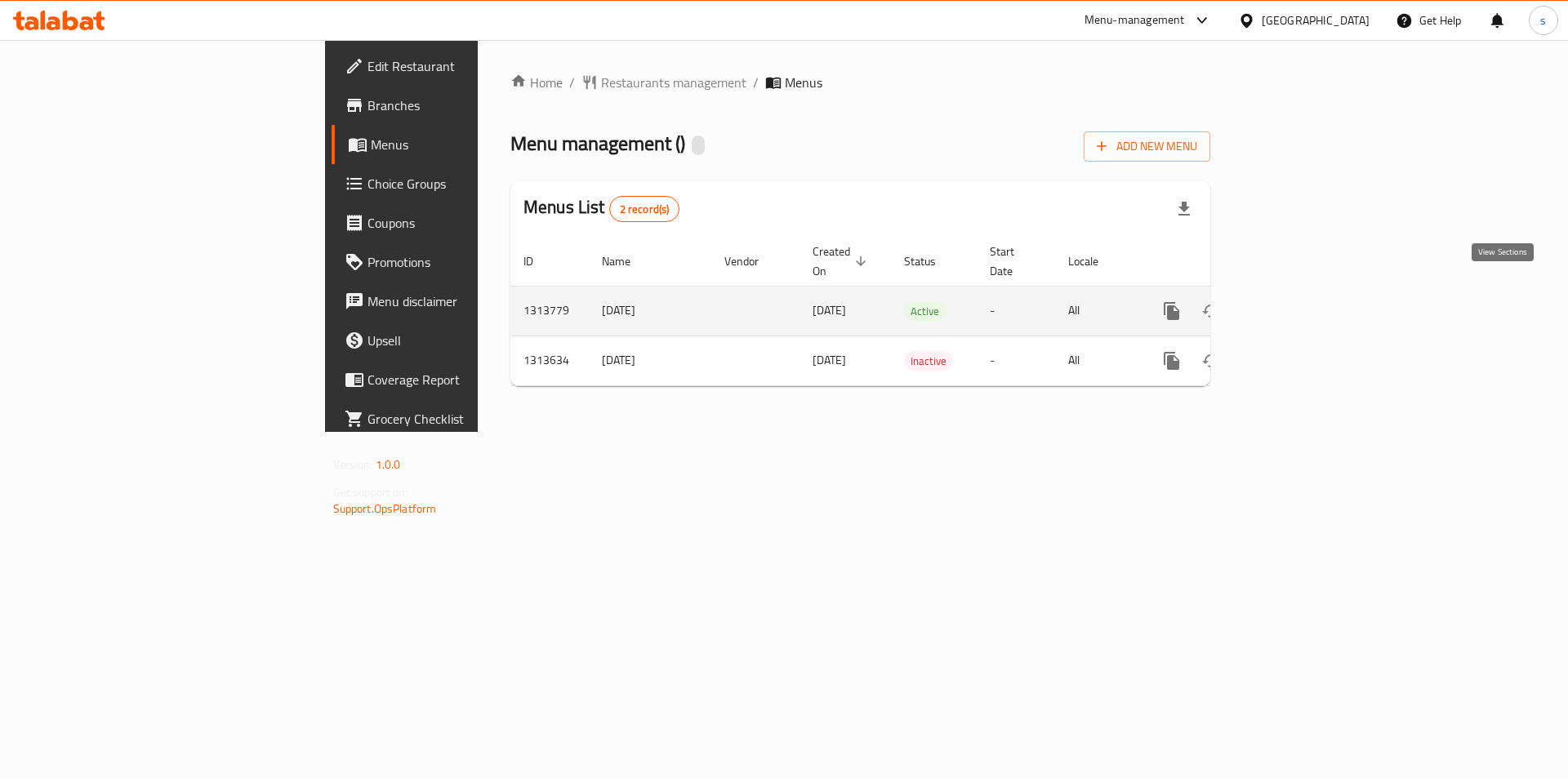
click at [1299, 301] on icon "enhanced table" at bounding box center [1289, 310] width 19 height 19
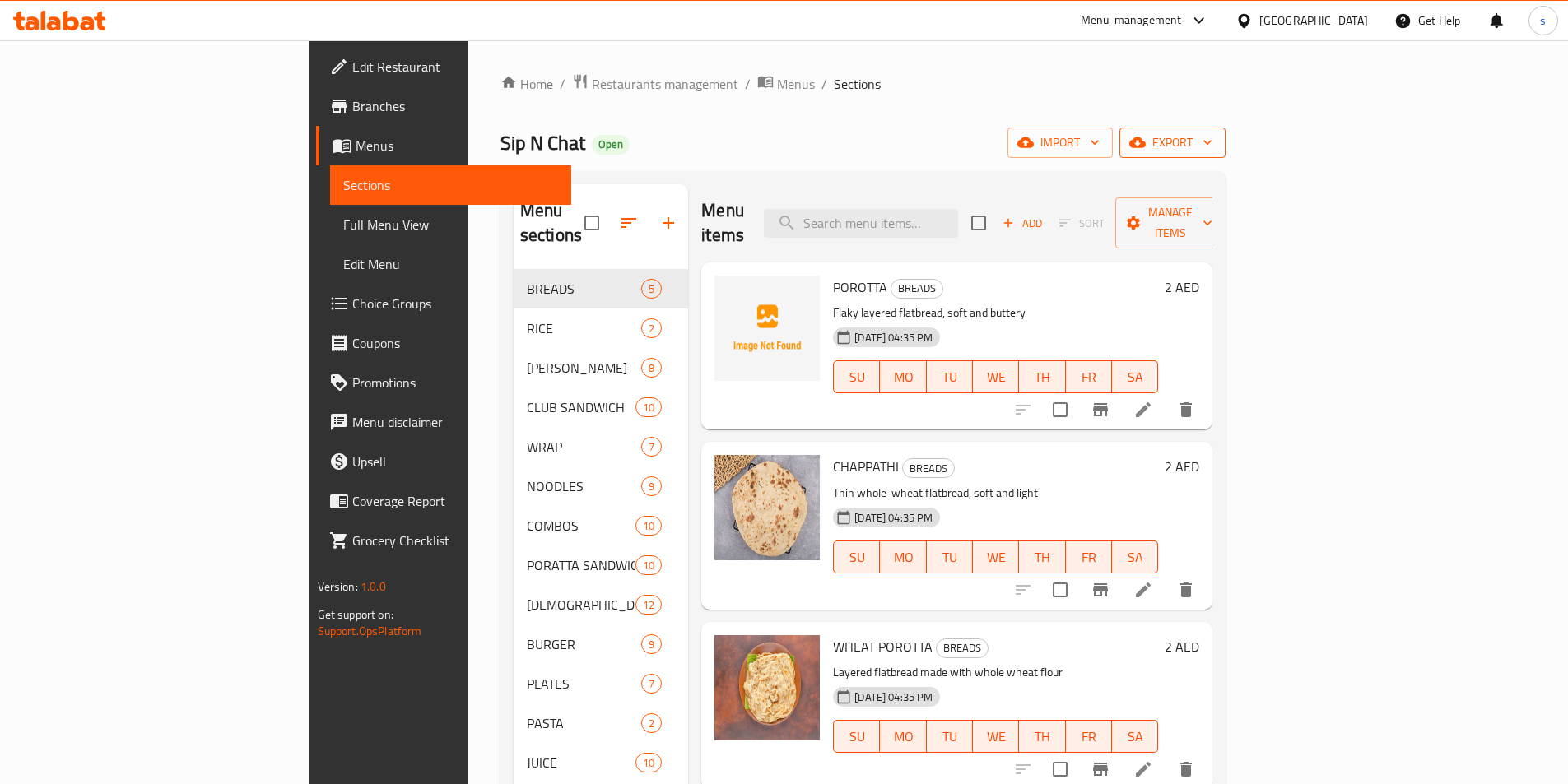
click at [1212, 142] on span "export" at bounding box center [1172, 142] width 80 height 20
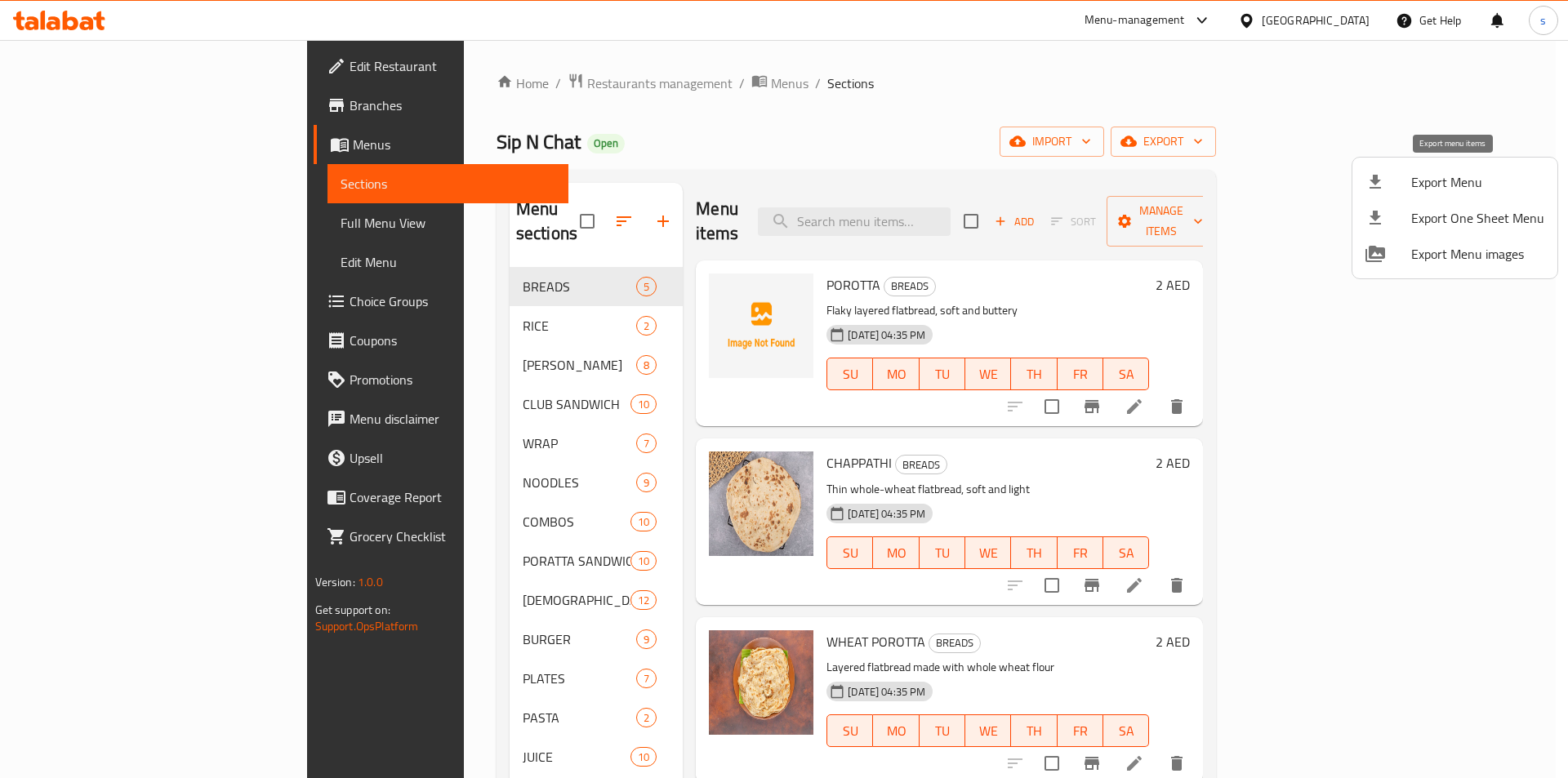
click at [1437, 192] on span "Export Menu" at bounding box center [1477, 181] width 133 height 19
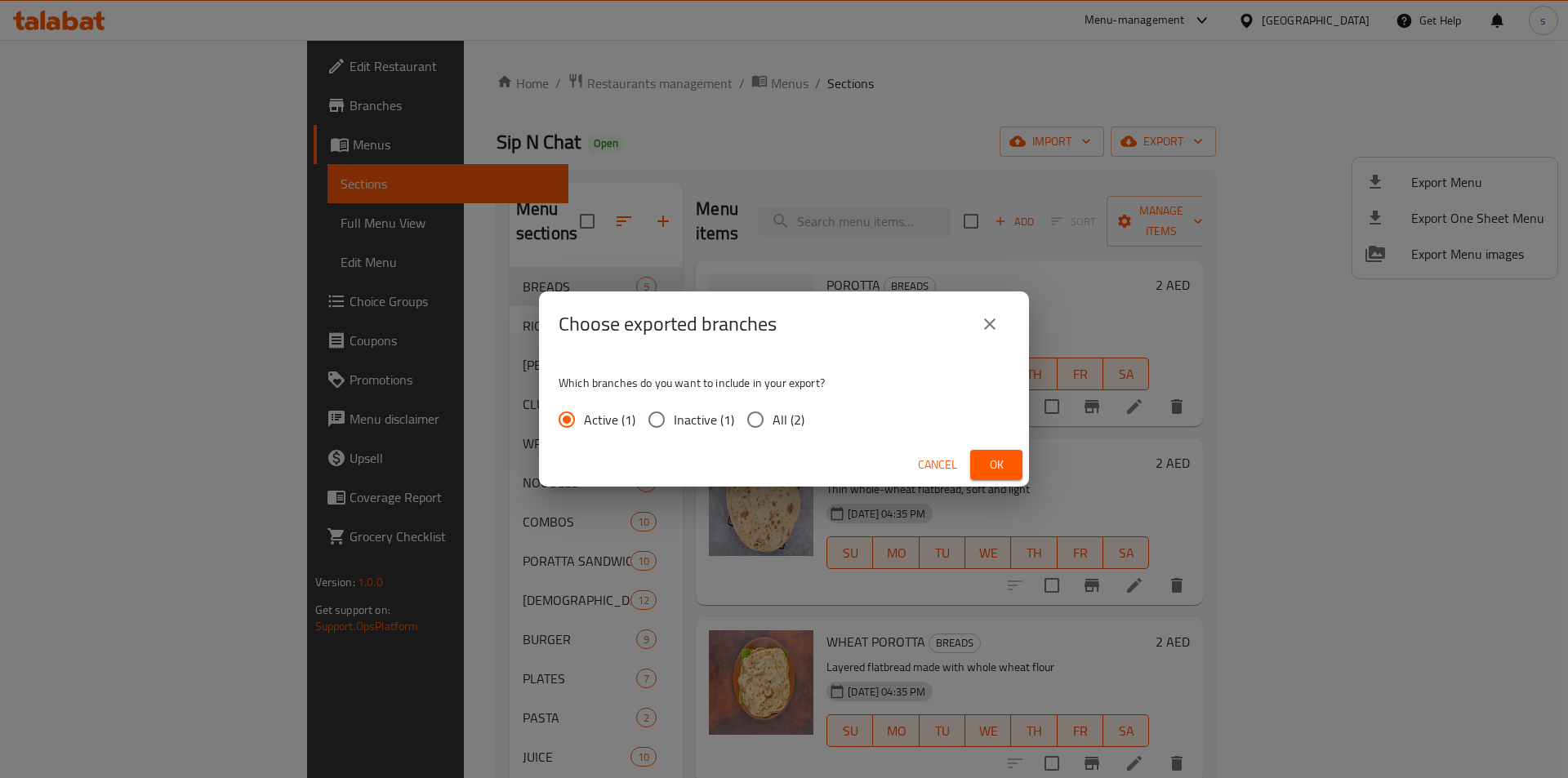
click at [762, 425] on input "All (2)" at bounding box center [754, 419] width 34 height 34
radio input "true"
click at [997, 449] on div "Cancel Ok" at bounding box center [784, 465] width 490 height 43
click at [998, 457] on span "Ok" at bounding box center [996, 465] width 26 height 20
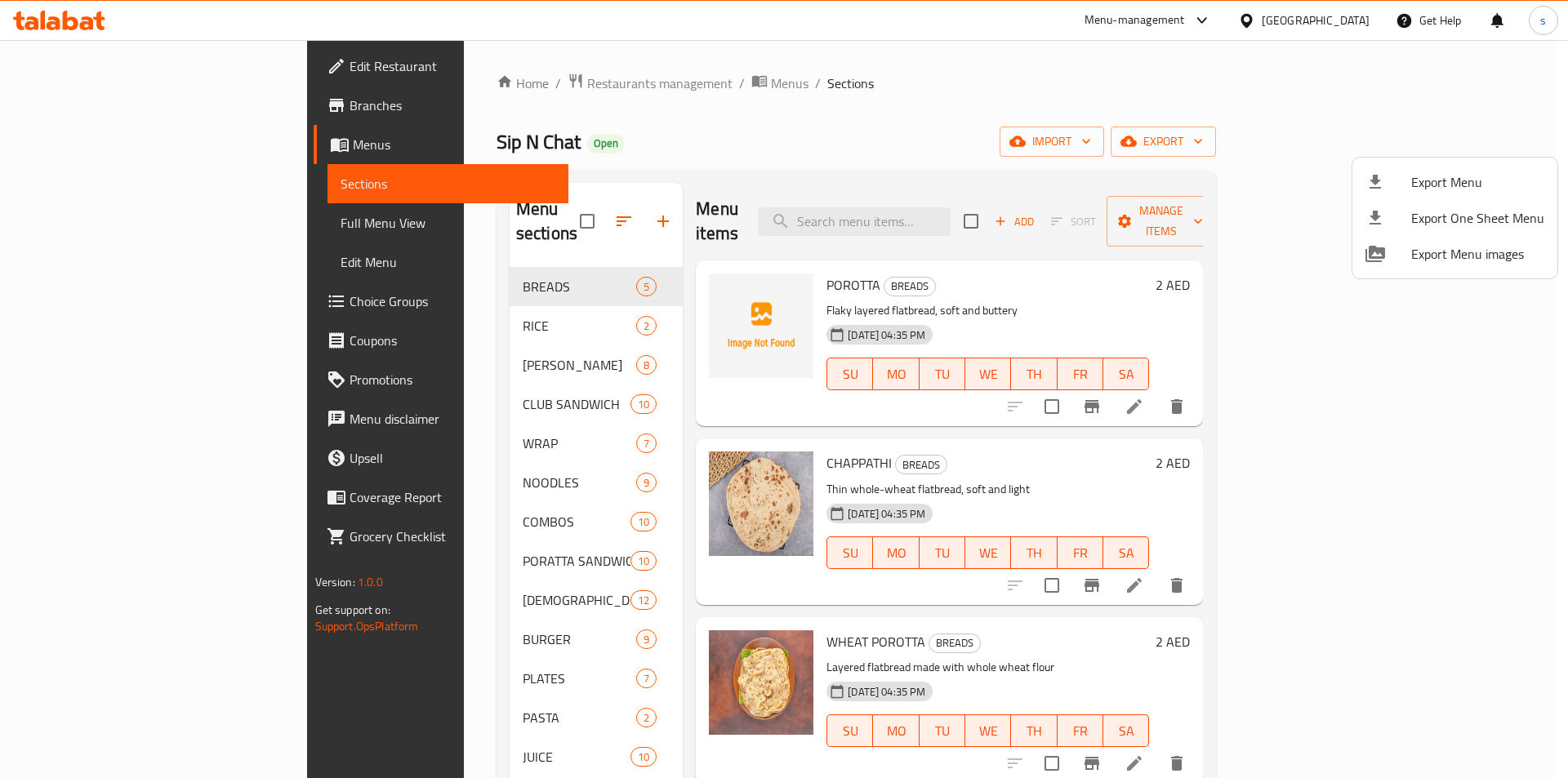
click at [948, 121] on div at bounding box center [784, 389] width 1568 height 778
